Goal: Task Accomplishment & Management: Use online tool/utility

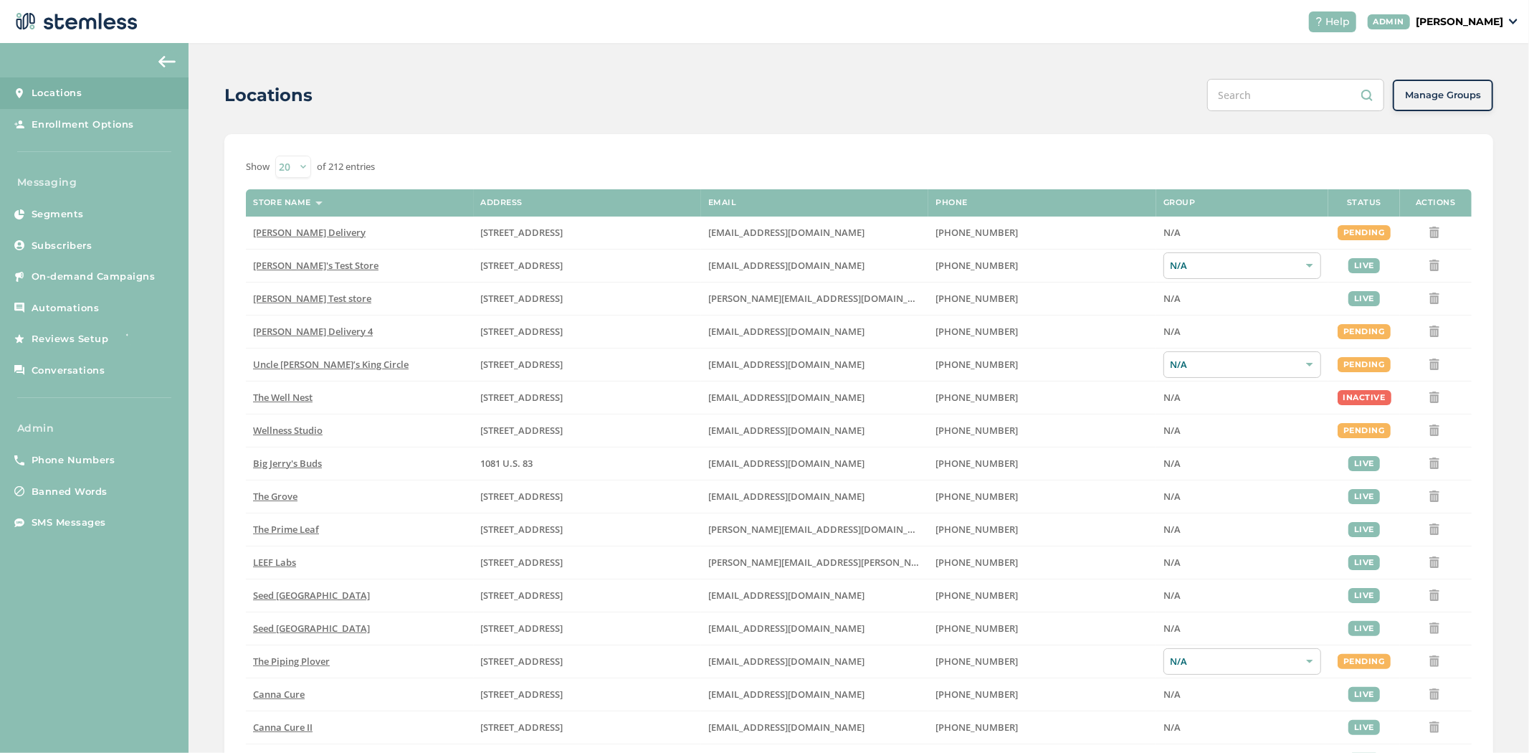
click at [1459, 14] on p "[PERSON_NAME]" at bounding box center [1459, 21] width 87 height 15
click at [1464, 102] on span "Impersonate" at bounding box center [1467, 103] width 70 height 14
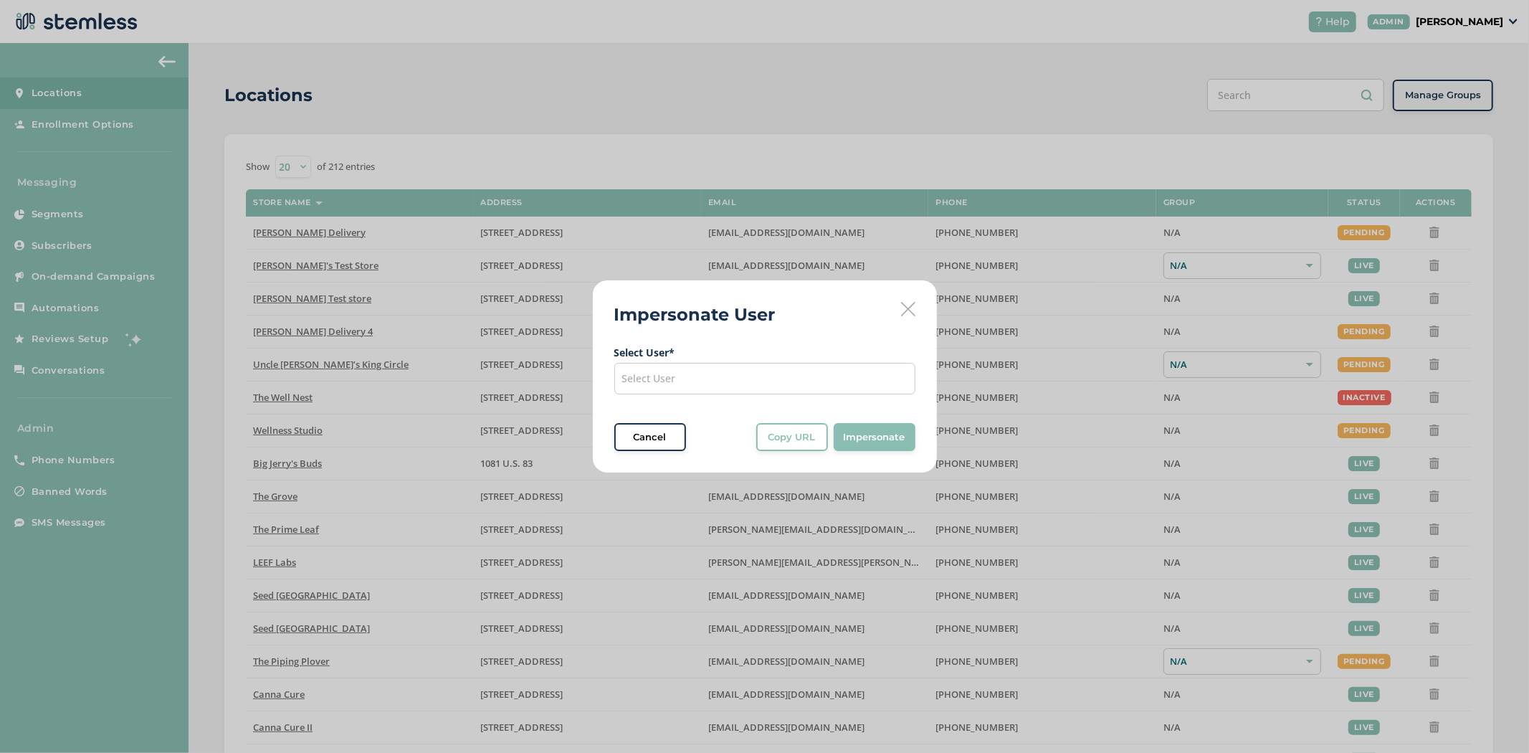
click at [826, 374] on div "Select User" at bounding box center [764, 379] width 301 height 32
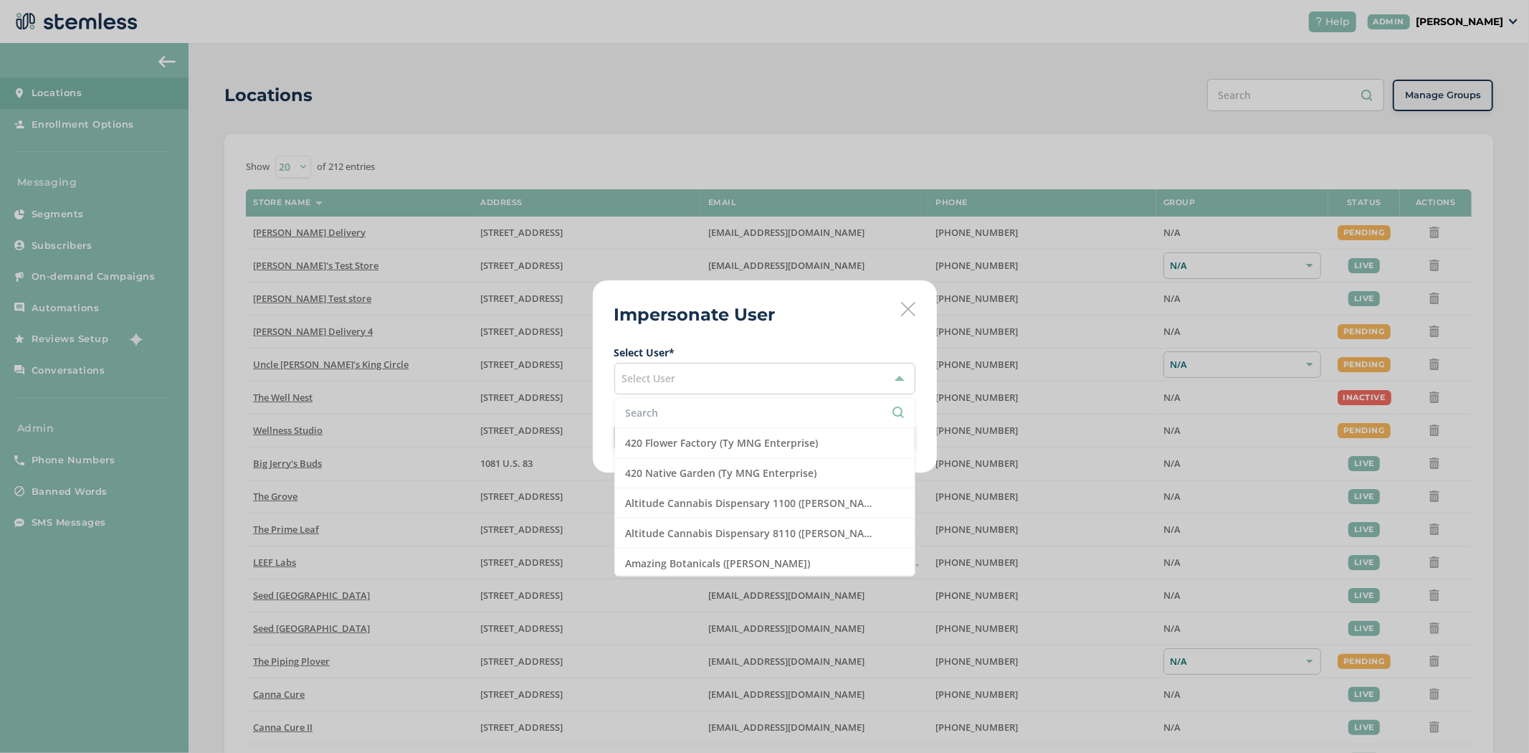
click at [705, 409] on input "text" at bounding box center [765, 412] width 278 height 15
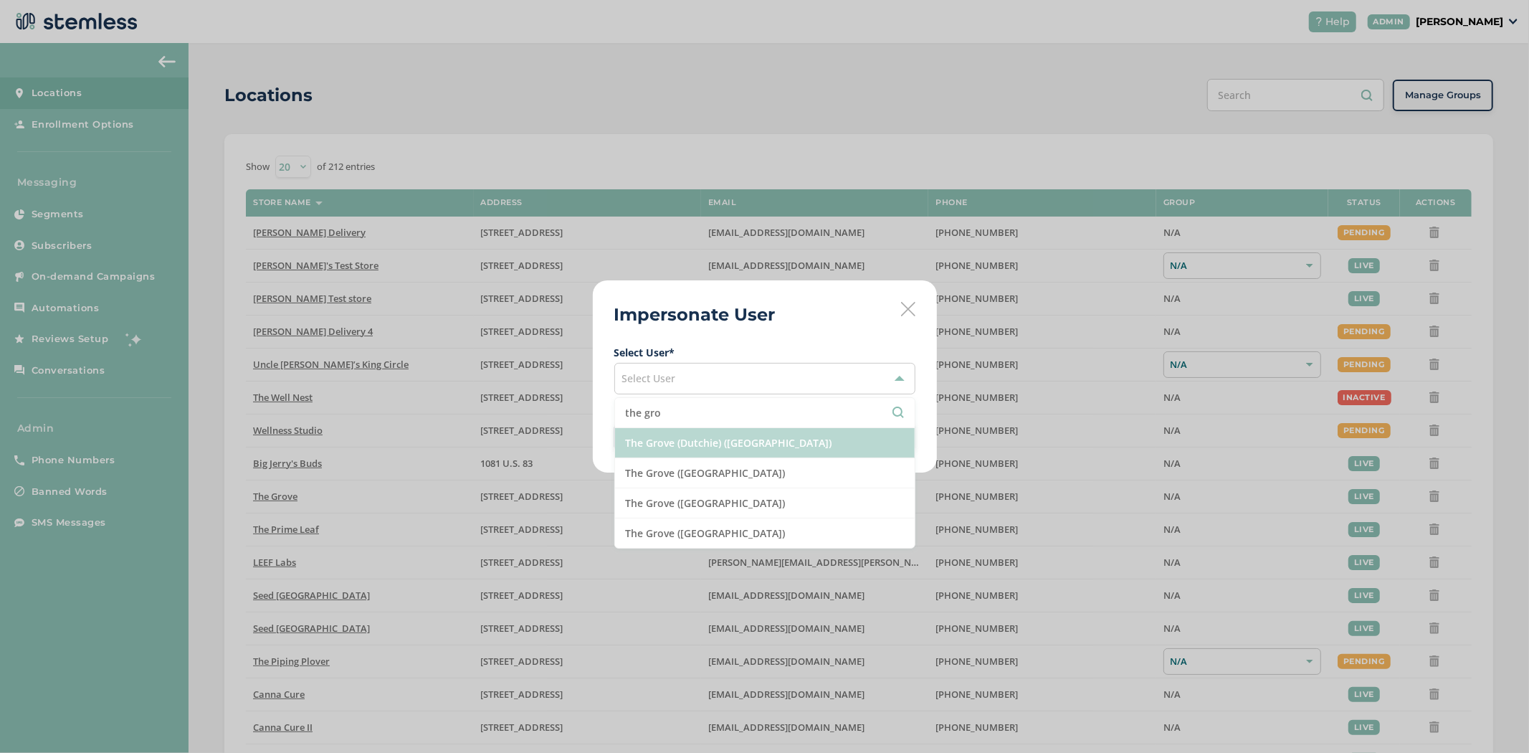
type input "the gro"
click at [711, 449] on li "The Grove (Dutchie) ([GEOGRAPHIC_DATA])" at bounding box center [765, 443] width 300 height 30
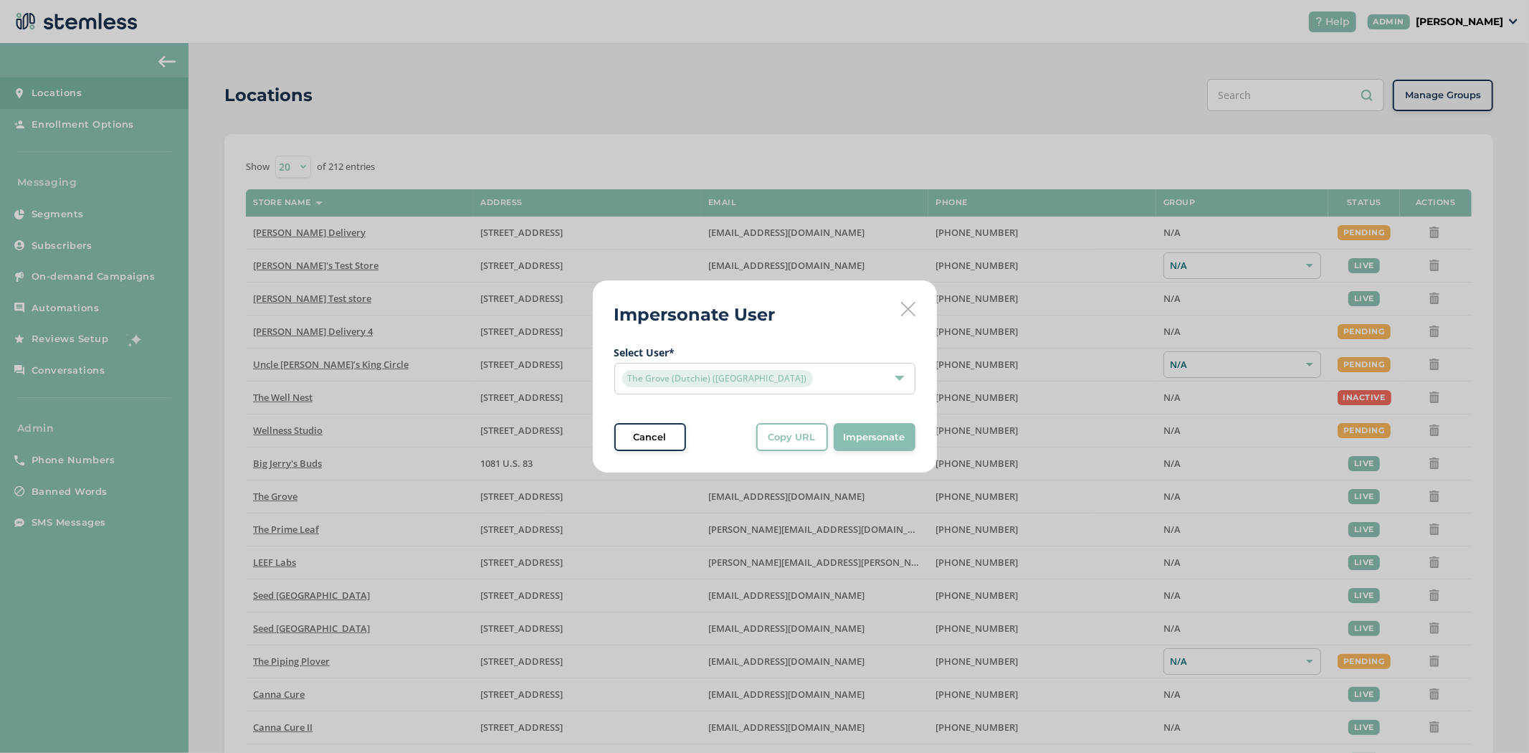
click at [889, 436] on span "Impersonate" at bounding box center [875, 437] width 62 height 14
